Goal: Task Accomplishment & Management: Complete application form

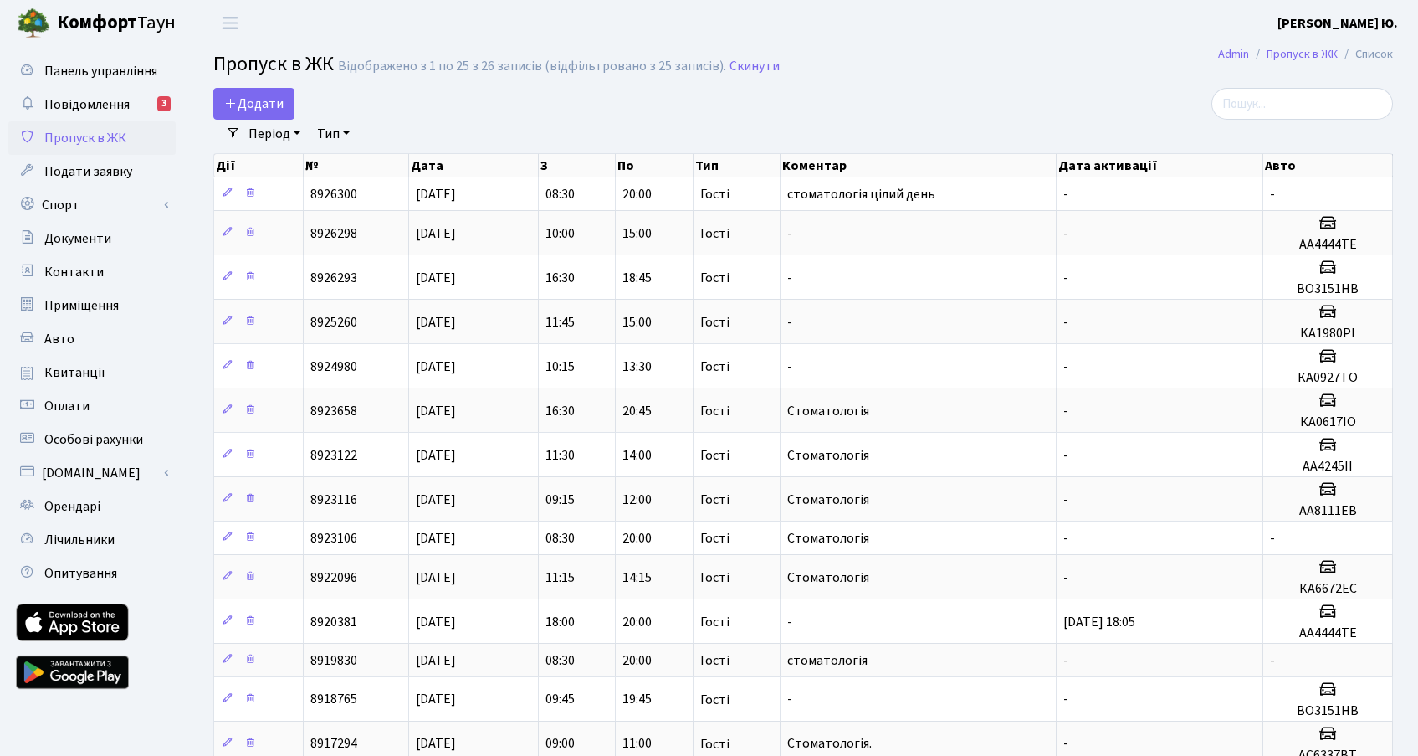
select select "25"
click at [259, 98] on span "Додати" at bounding box center [253, 104] width 59 height 18
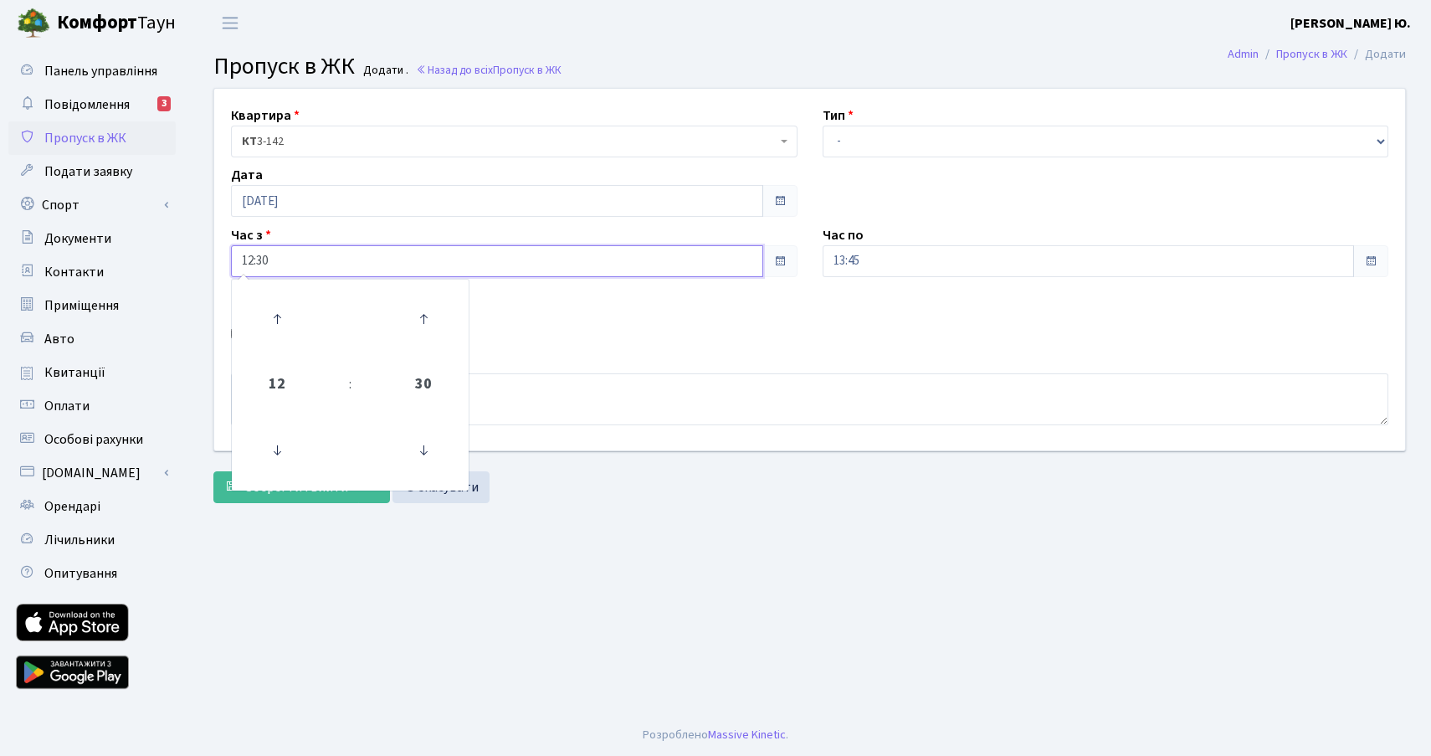
drag, startPoint x: 329, startPoint y: 266, endPoint x: 236, endPoint y: 259, distance: 93.2
click at [236, 259] on input "12:30" at bounding box center [497, 261] width 532 height 32
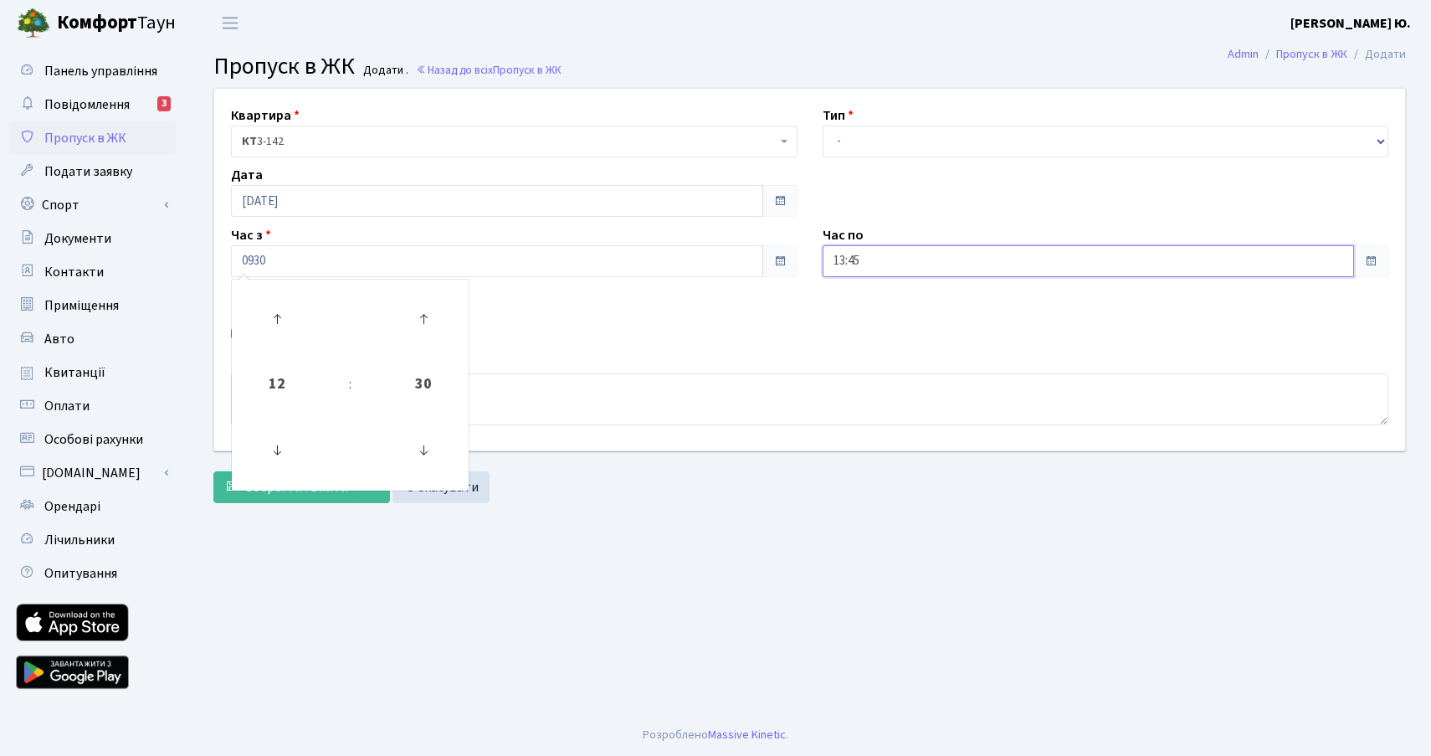
type input "09:30"
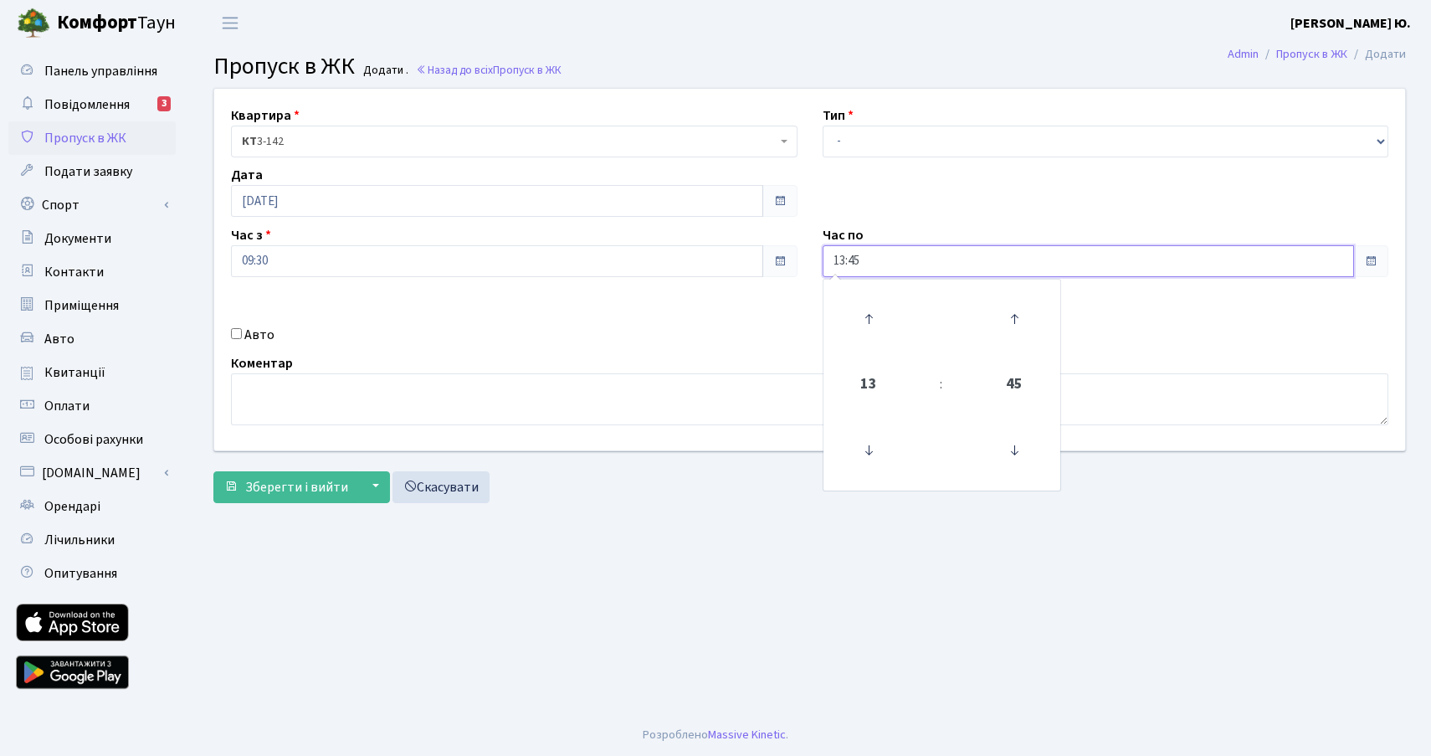
drag, startPoint x: 863, startPoint y: 251, endPoint x: 817, endPoint y: 257, distance: 46.4
click at [817, 257] on div "Час по 13:45 13 : 45 00 01 02 03 04 05 06 07 08 09 10 11 12 13 14 15 16 17 18 1…" at bounding box center [1106, 251] width 592 height 52
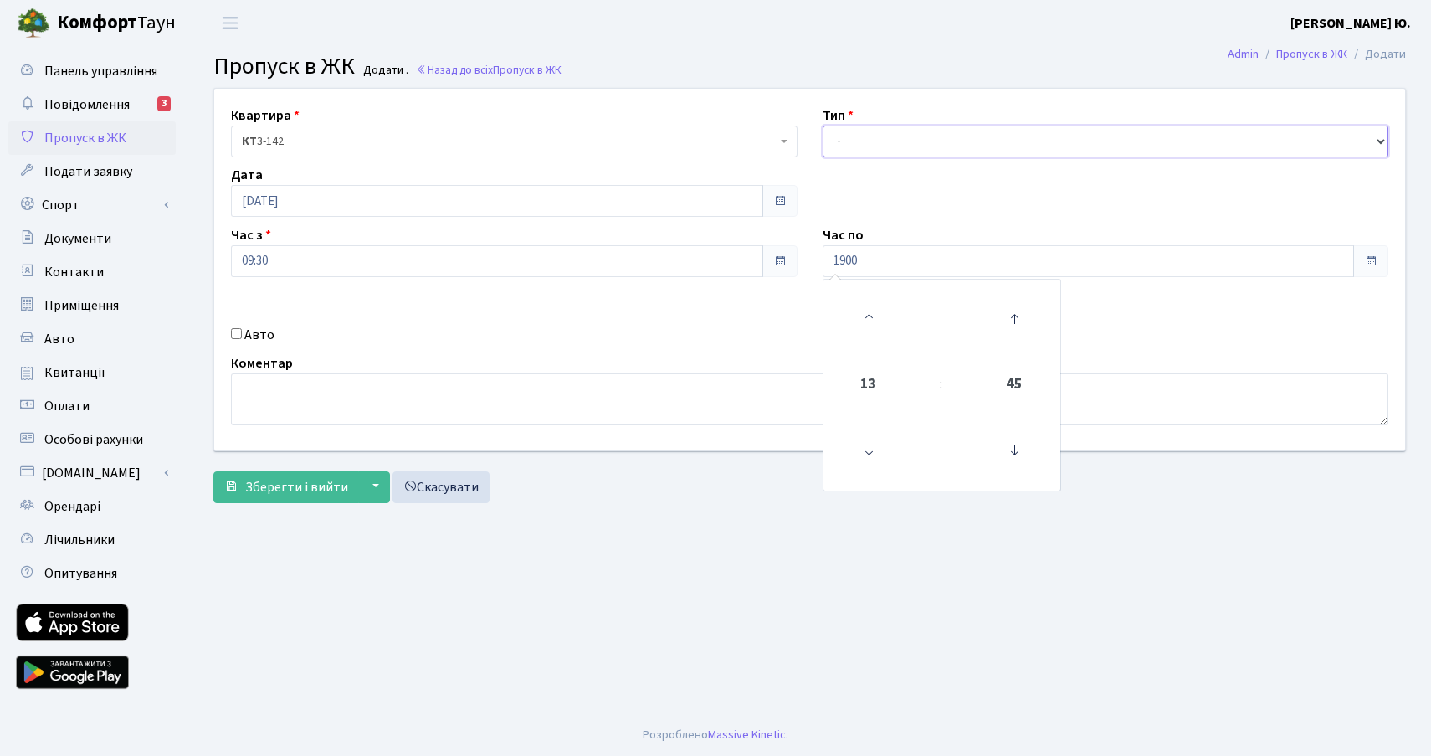
type input "19:00"
click at [892, 143] on select "- Доставка Таксі Гості Сервіс" at bounding box center [1106, 142] width 567 height 32
select select "3"
click at [823, 126] on select "- Доставка Таксі Гості Сервіс" at bounding box center [1106, 142] width 567 height 32
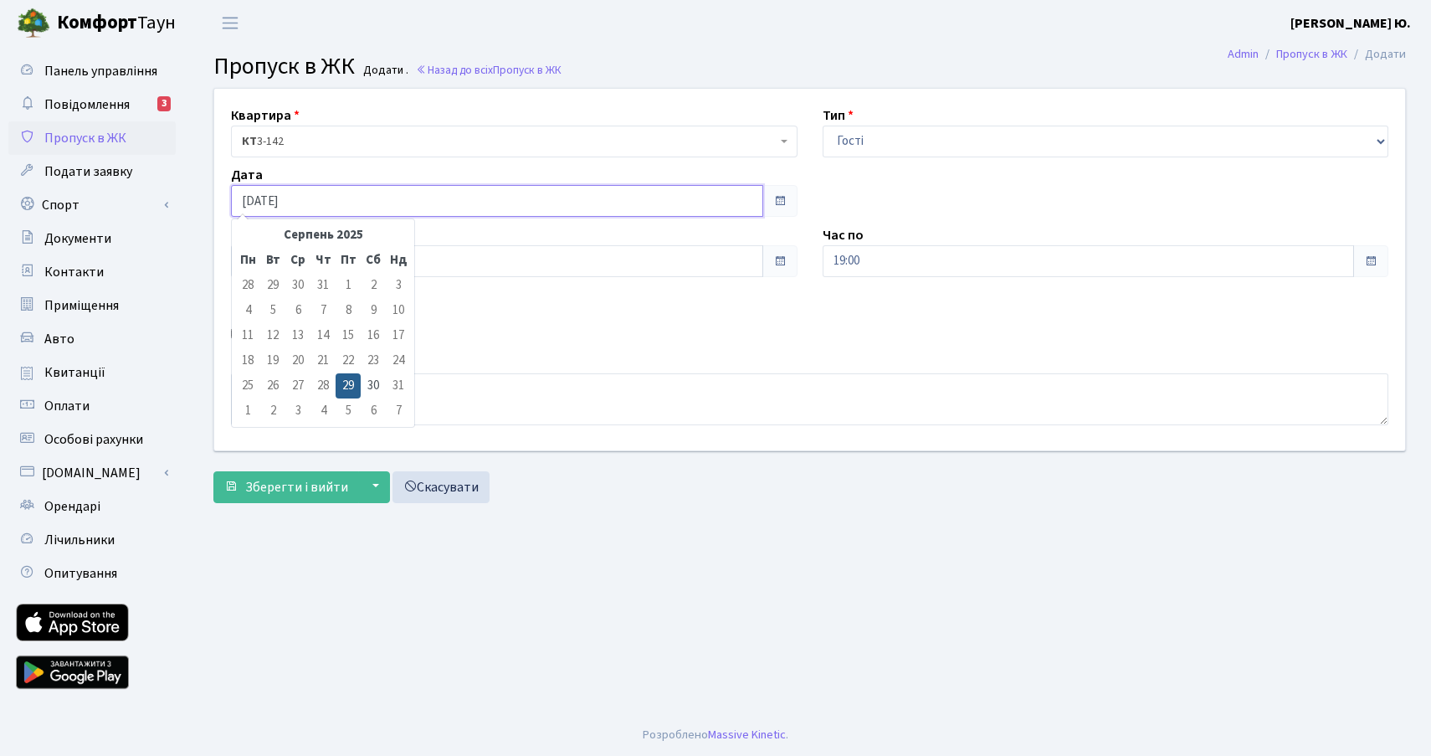
click at [264, 203] on input "[DATE]" at bounding box center [497, 201] width 532 height 32
click at [379, 381] on td "30" at bounding box center [373, 385] width 25 height 25
type input "[DATE]"
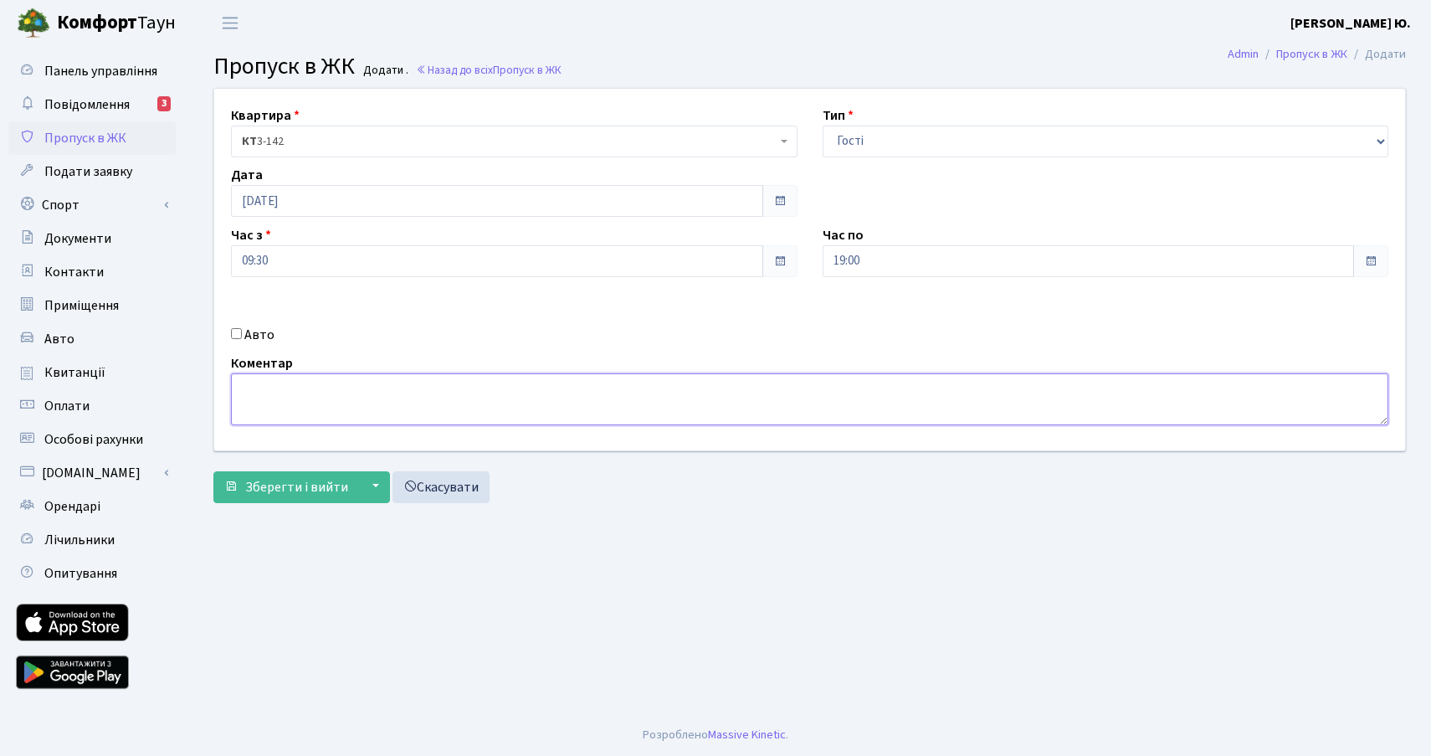
click at [373, 387] on textarea at bounding box center [809, 399] width 1157 height 52
type textarea "стоматологія"
click at [287, 474] on button "Зберегти і вийти" at bounding box center [286, 487] width 146 height 32
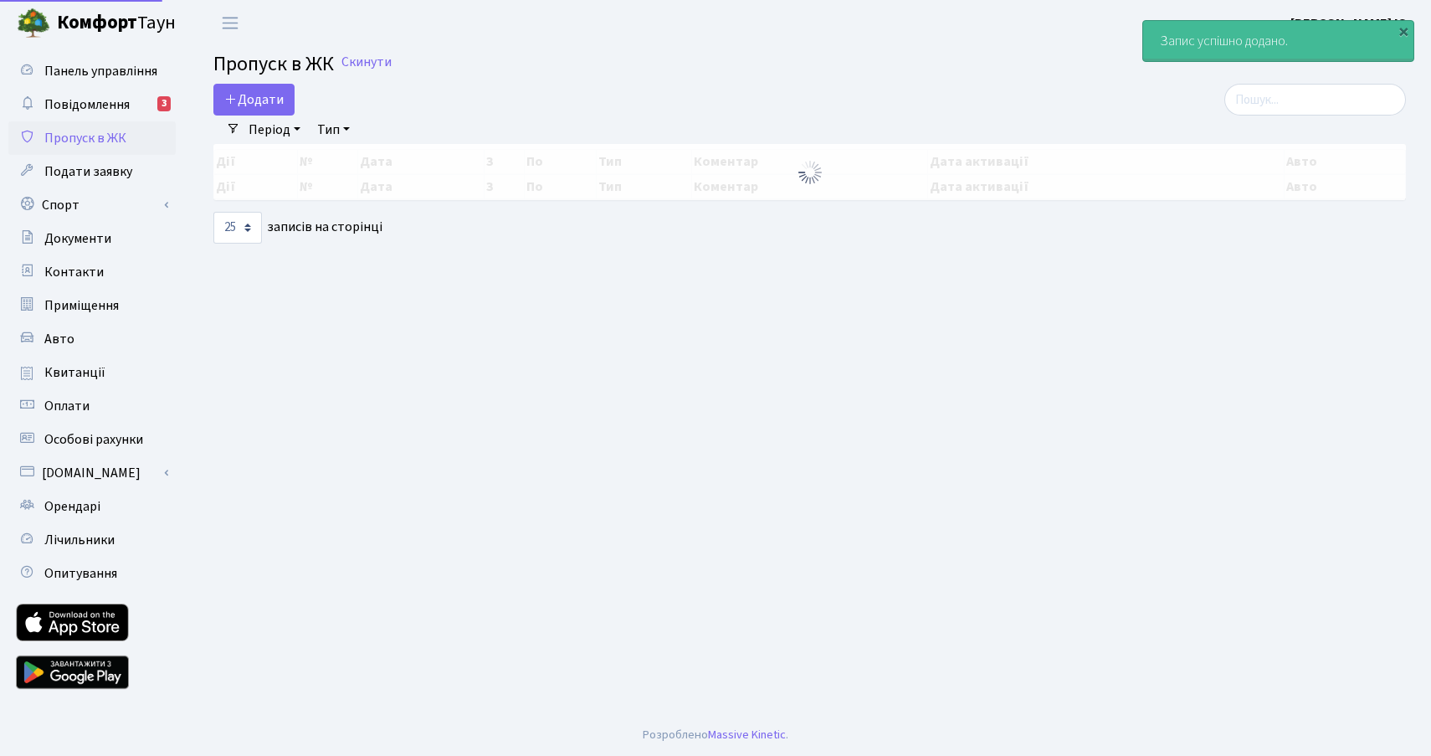
select select "25"
